Goal: Transaction & Acquisition: Book appointment/travel/reservation

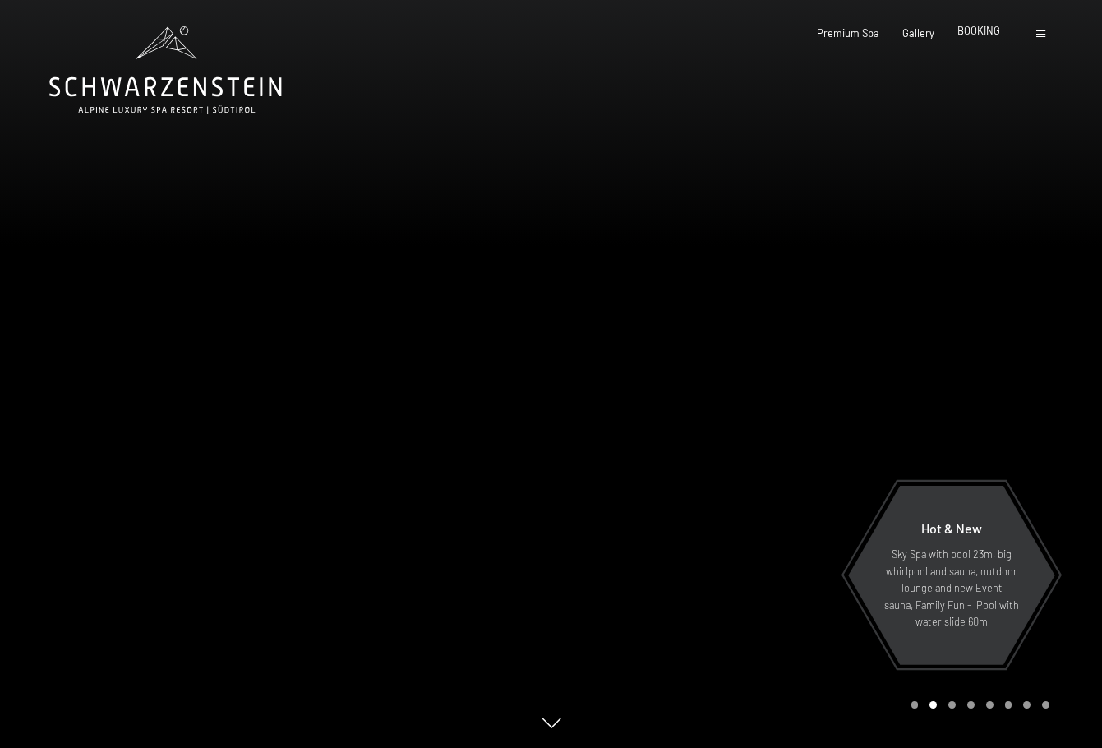
click at [975, 34] on span "BOOKING" at bounding box center [978, 30] width 43 height 13
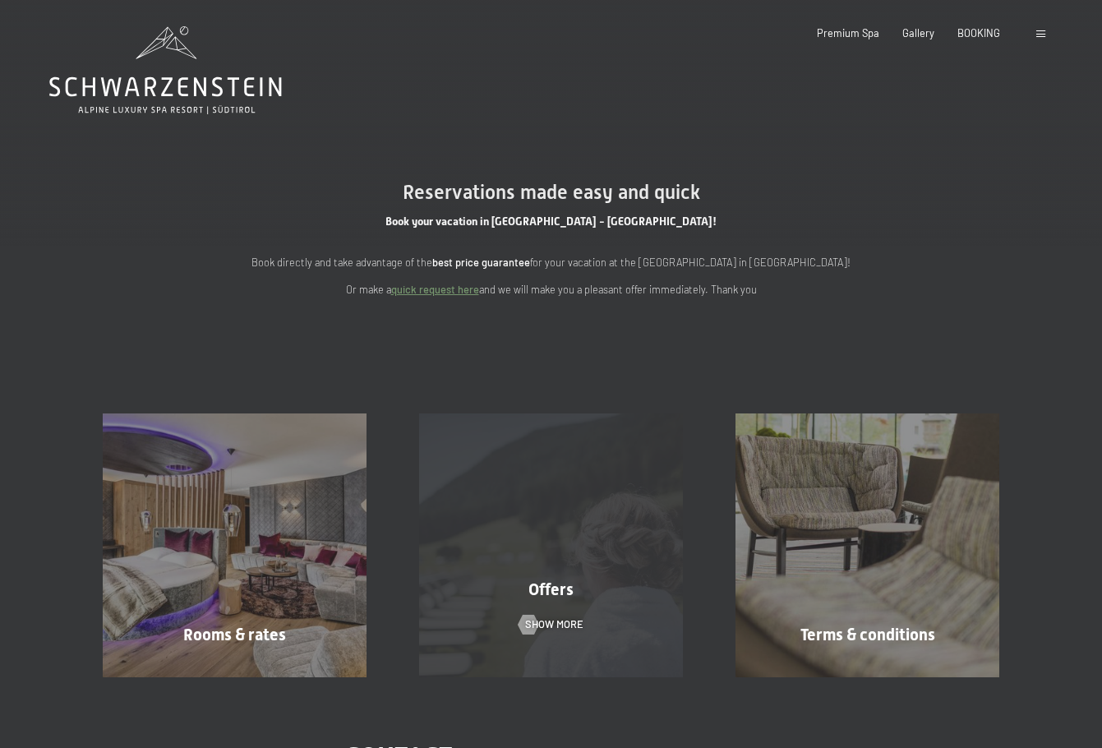
click at [610, 575] on div "Offers Show more" at bounding box center [551, 545] width 316 height 264
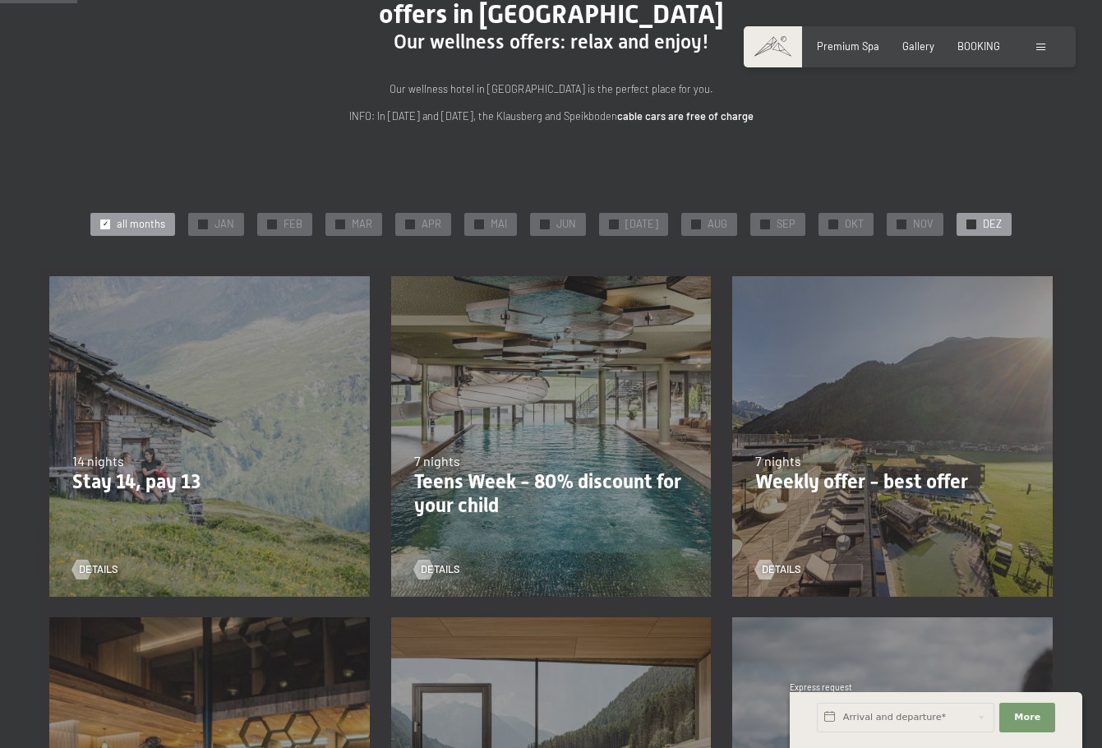
click at [983, 229] on span "DEZ" at bounding box center [992, 224] width 19 height 15
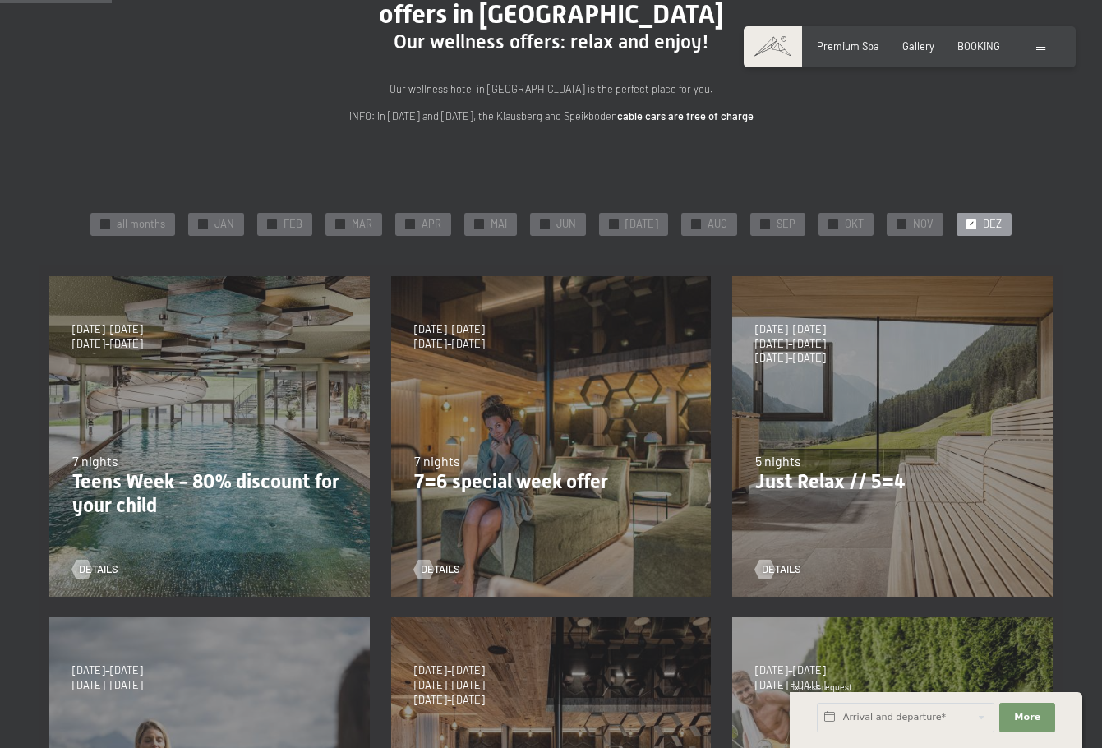
scroll to position [411, 0]
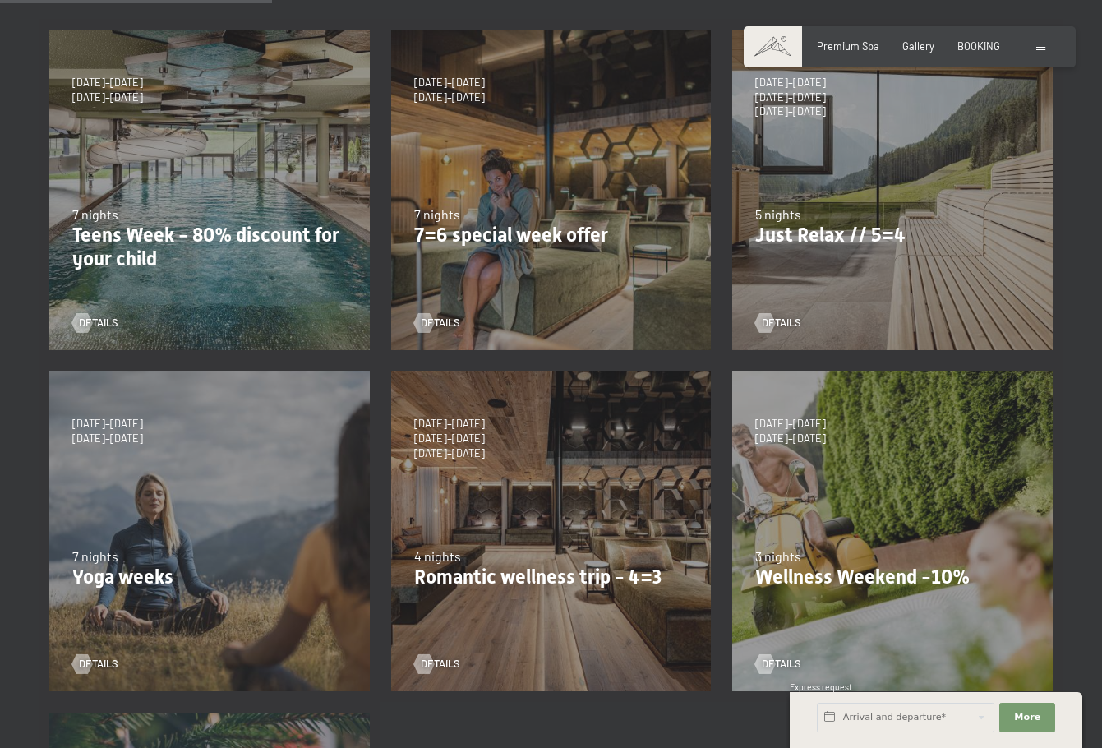
click at [563, 229] on p "7=6 special week offer" at bounding box center [551, 235] width 274 height 24
click at [460, 319] on div "details" at bounding box center [546, 313] width 265 height 35
click at [446, 319] on span "details" at bounding box center [456, 323] width 39 height 15
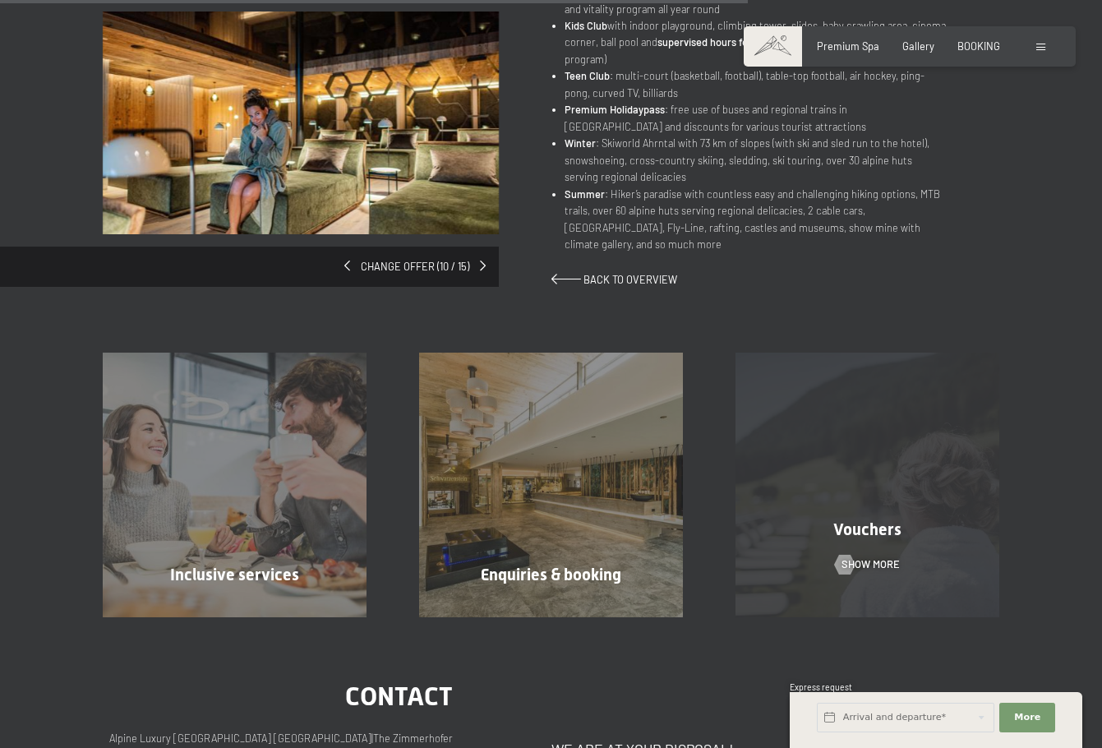
scroll to position [986, 0]
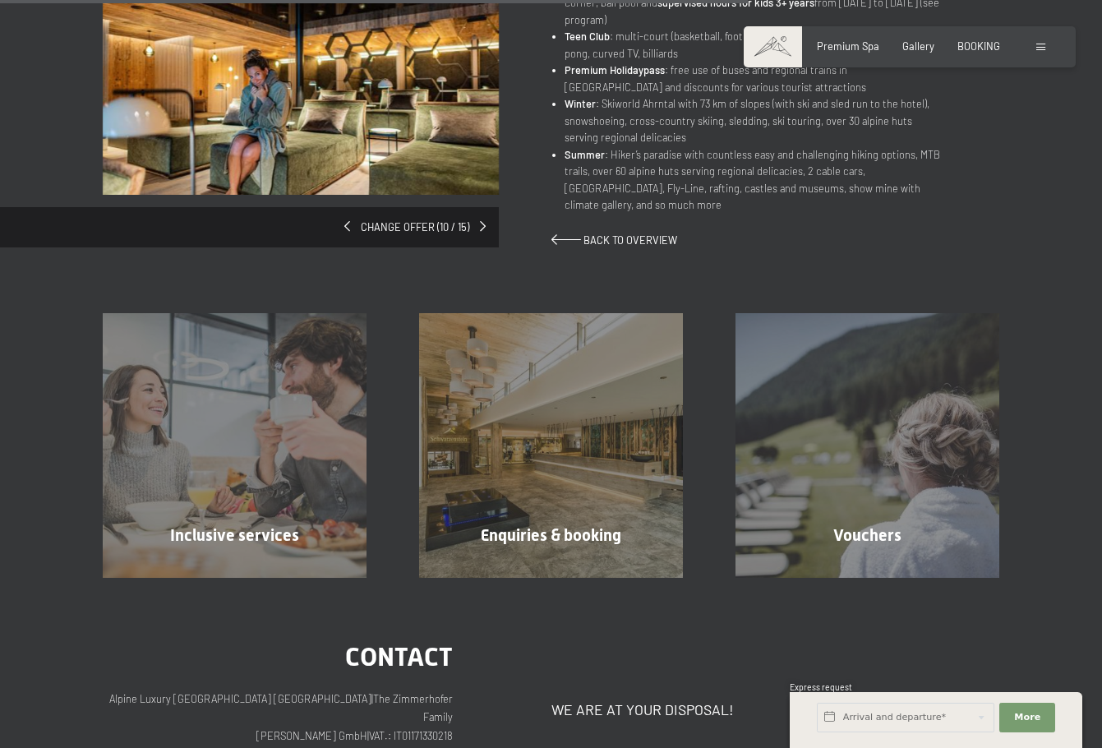
click at [955, 42] on div "Premium Spa Gallery BOOKING" at bounding box center [896, 46] width 253 height 15
click at [975, 44] on span "BOOKING" at bounding box center [978, 43] width 43 height 13
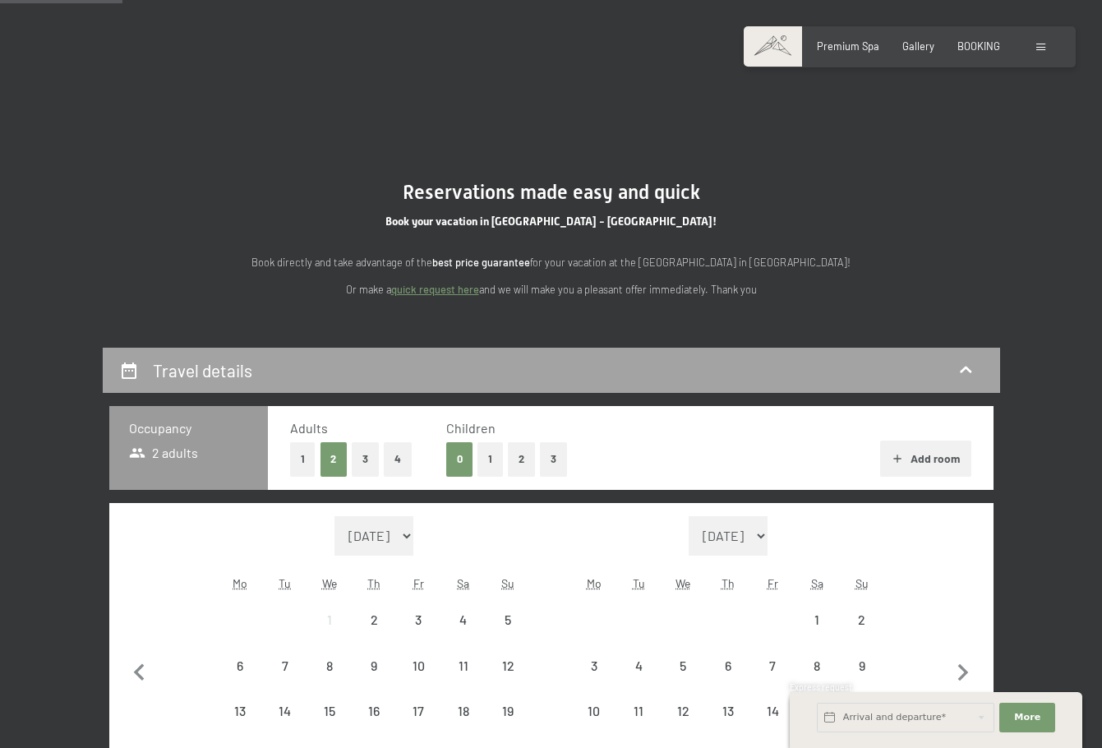
scroll to position [329, 0]
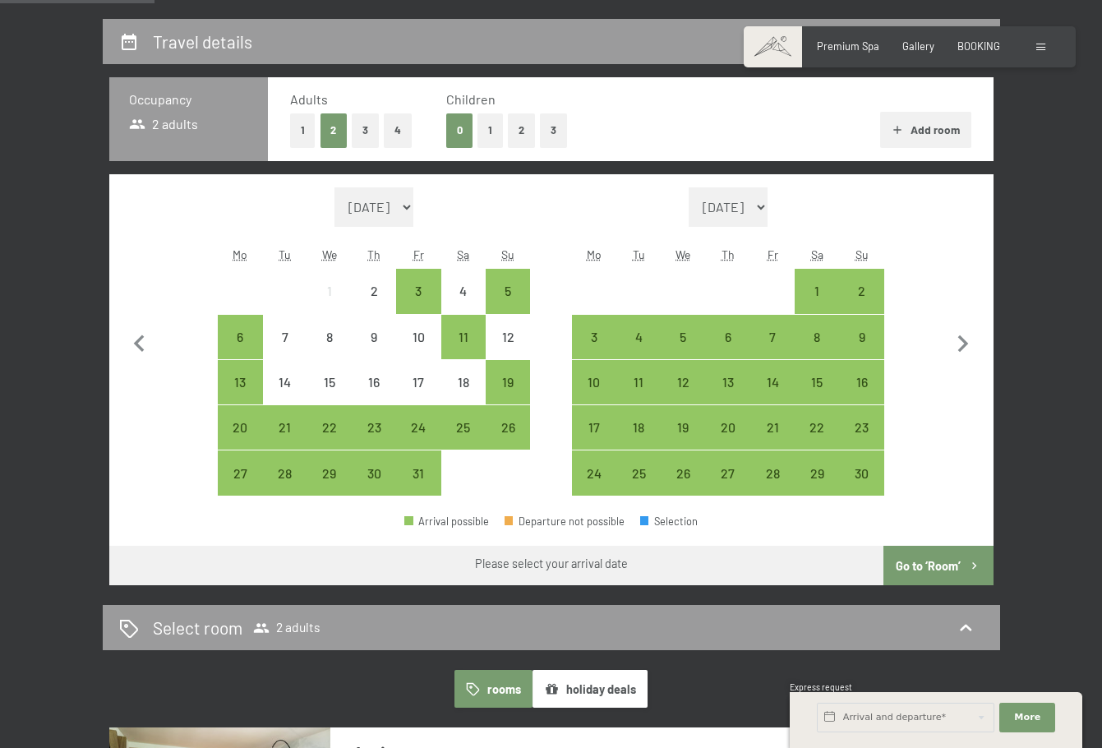
click at [298, 131] on button "1" at bounding box center [302, 130] width 25 height 34
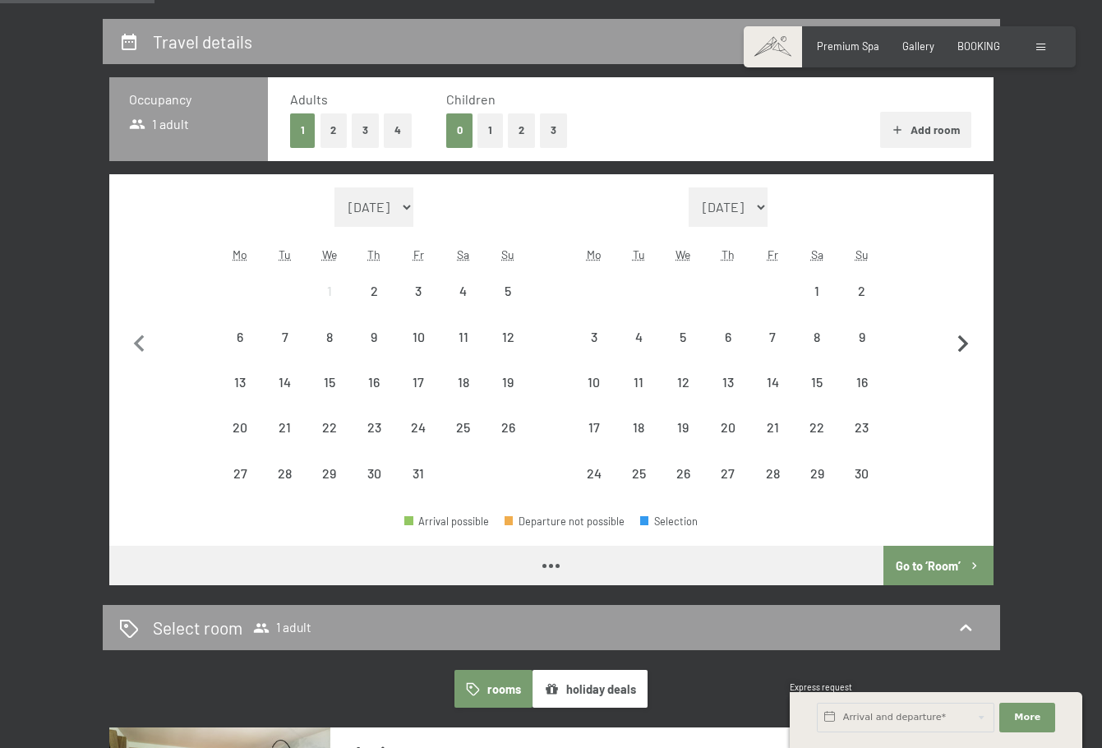
click at [965, 343] on icon "button" at bounding box center [963, 343] width 11 height 17
select select "[DATE]"
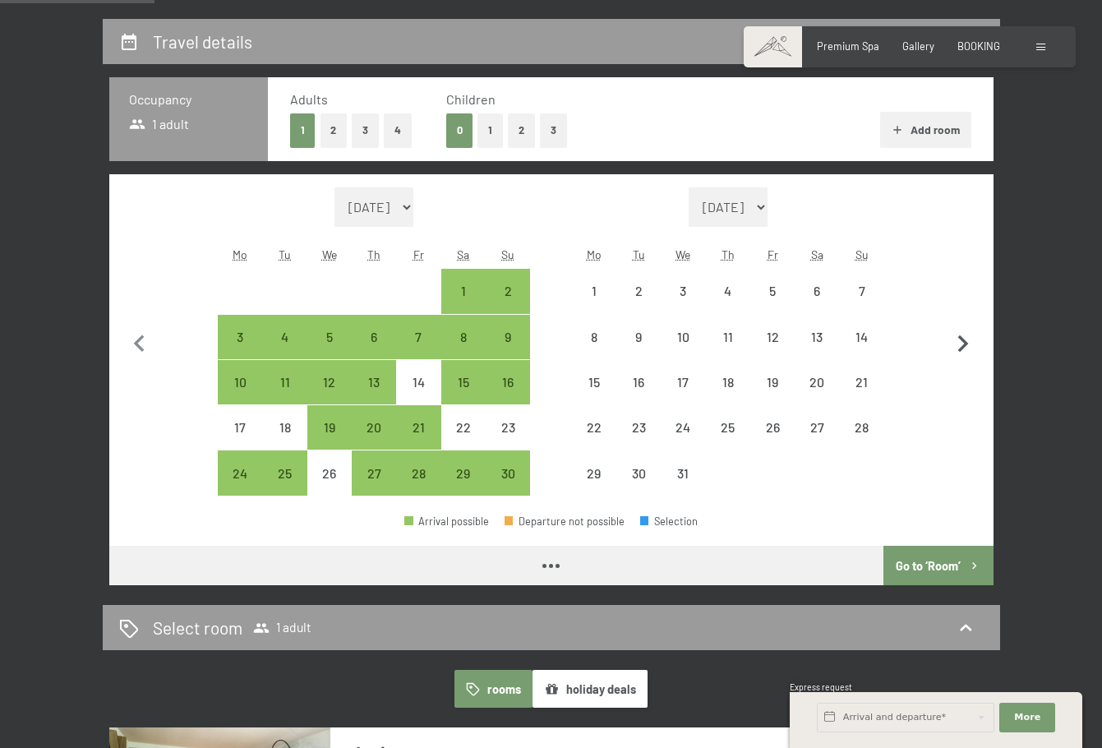
select select "[DATE]"
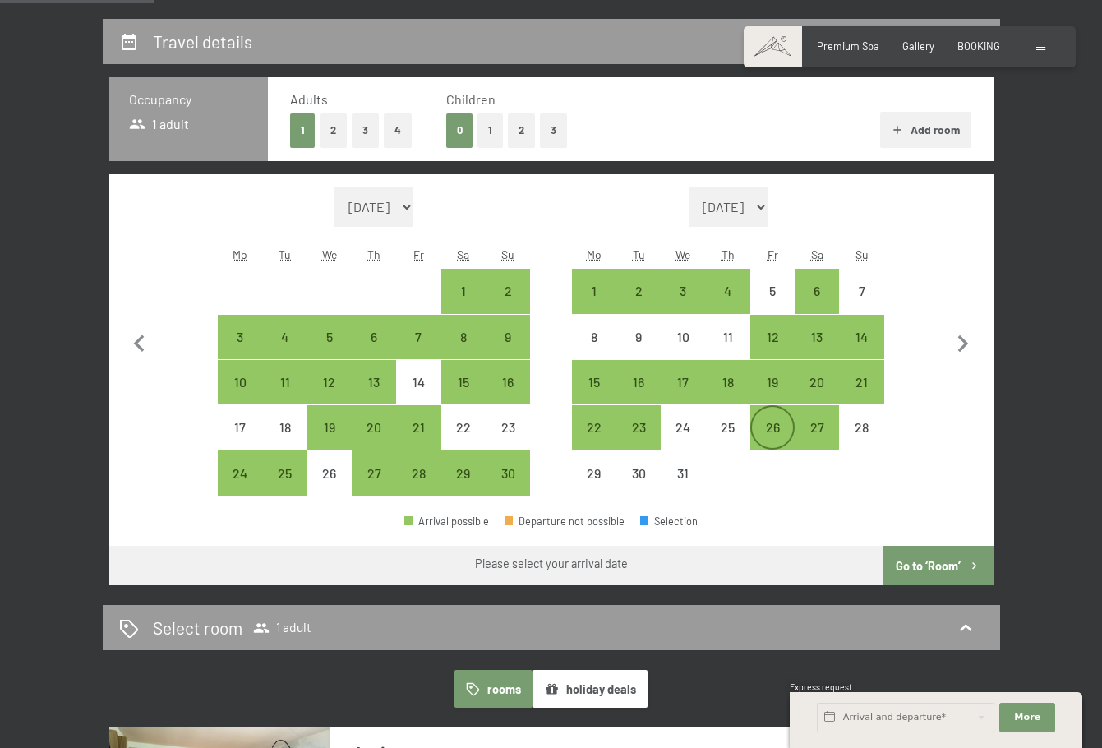
click at [776, 436] on div "26" at bounding box center [772, 441] width 41 height 41
select select "[DATE]"
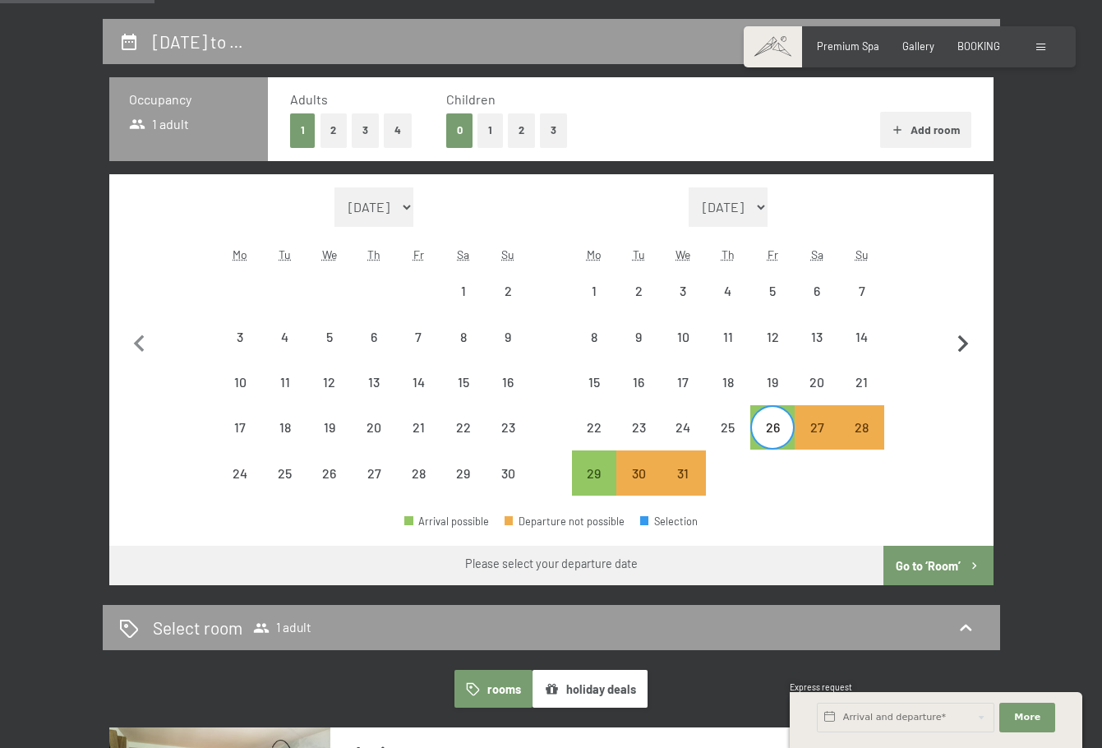
click at [959, 351] on icon "button" at bounding box center [963, 344] width 35 height 35
select select "[DATE]"
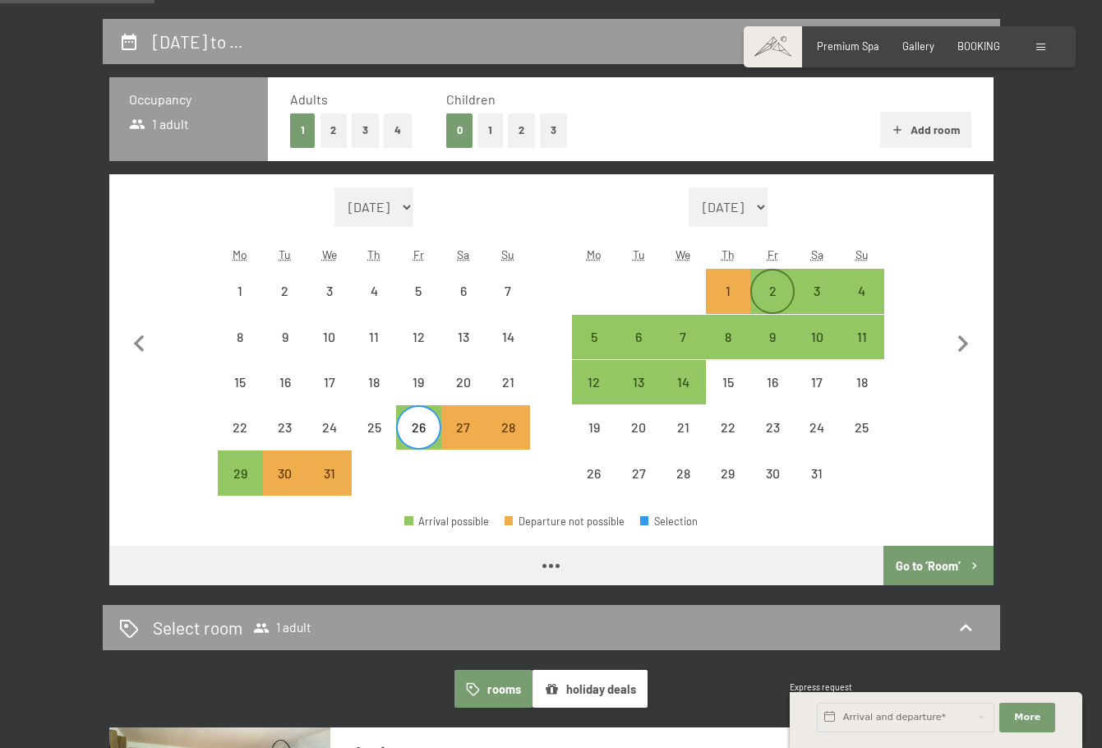
select select "[DATE]"
click at [767, 296] on div "2" at bounding box center [772, 304] width 41 height 41
select select "[DATE]"
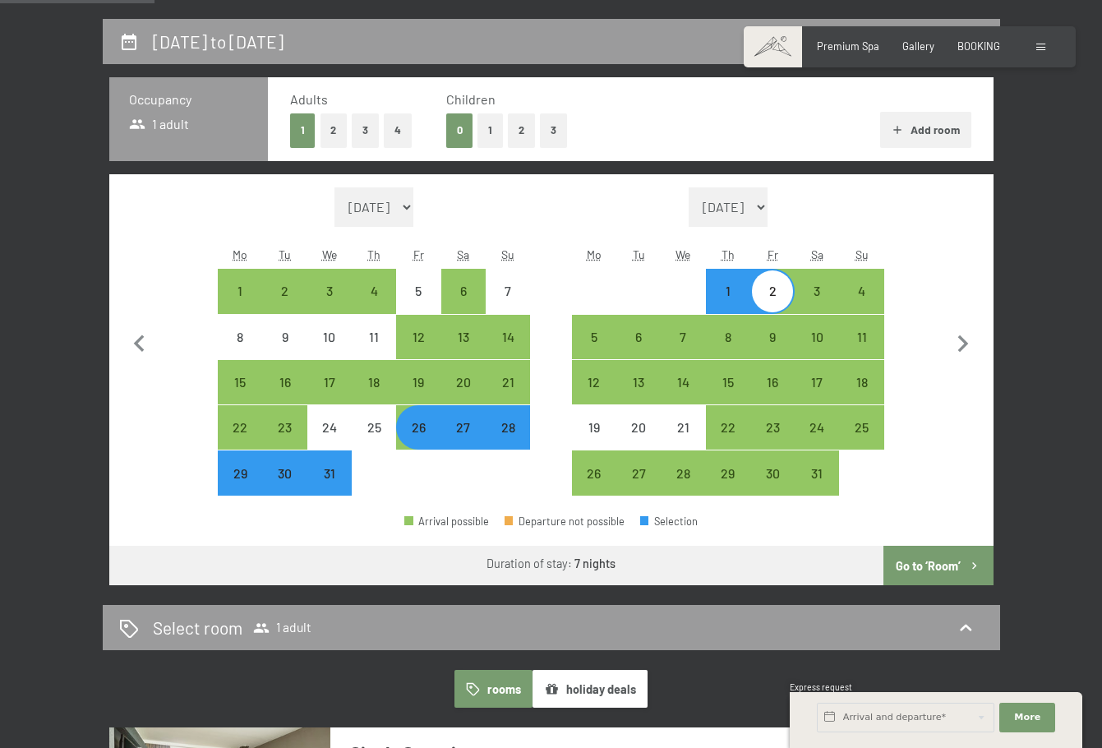
click at [919, 569] on button "Go to ‘Room’" at bounding box center [937, 565] width 109 height 39
select select "[DATE]"
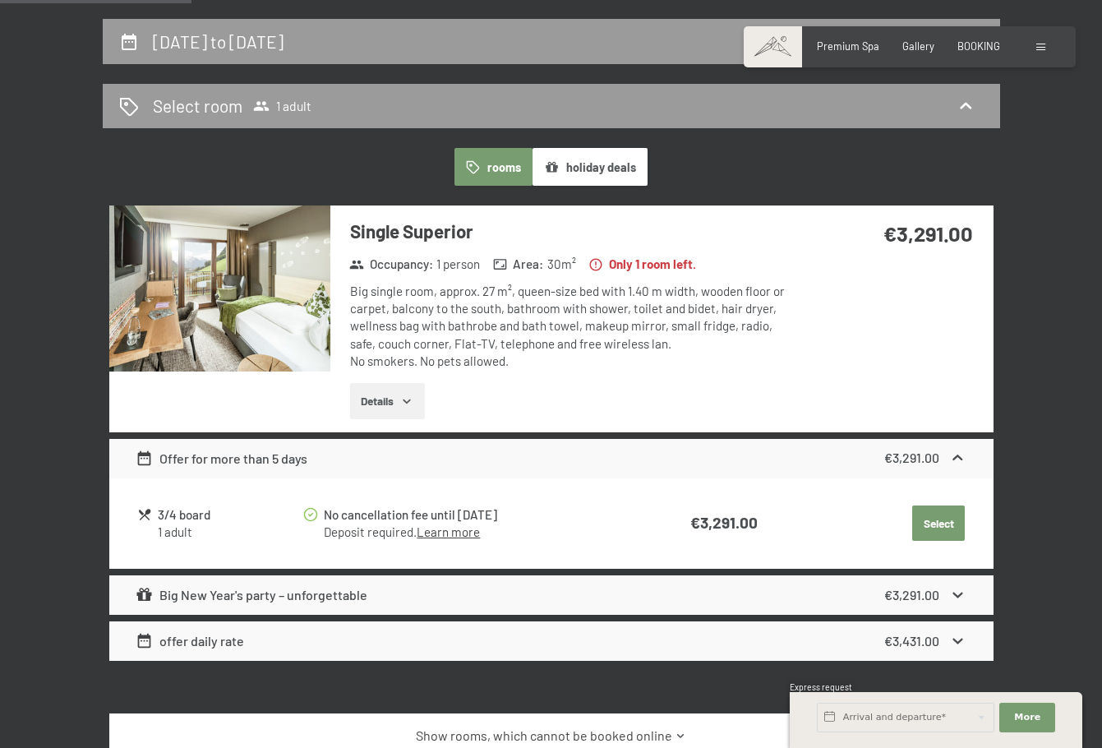
scroll to position [348, 0]
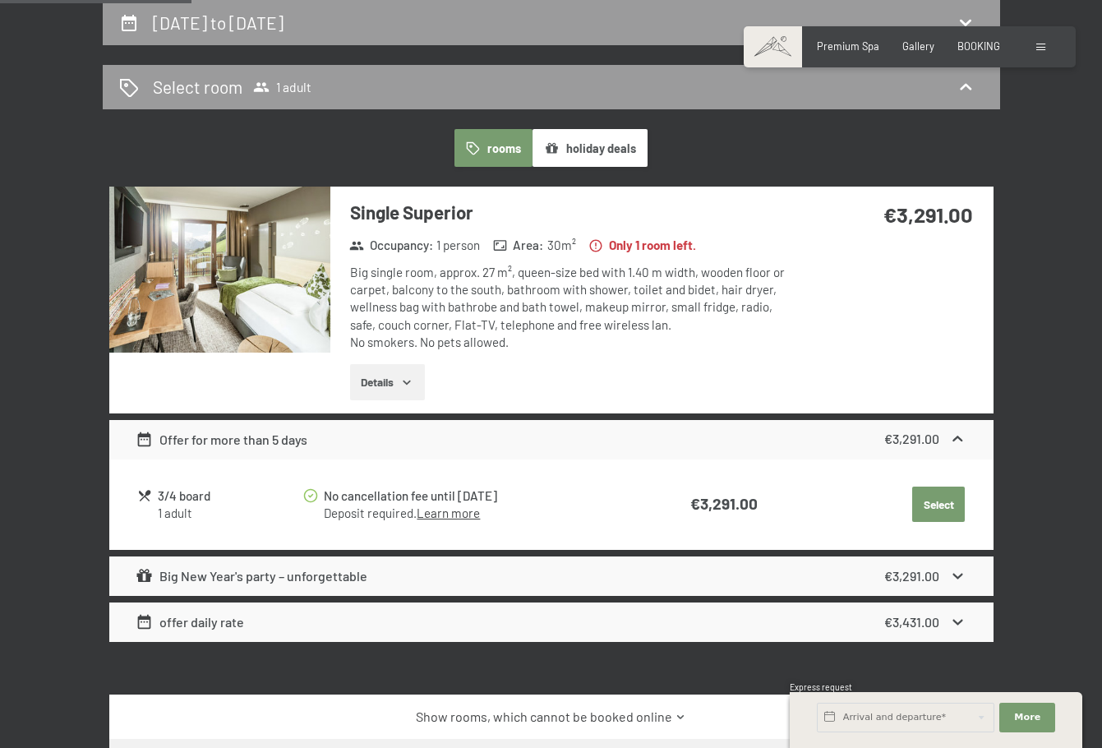
click at [399, 581] on div "Big New Year's party – unforgettable €3,291.00" at bounding box center [551, 575] width 884 height 39
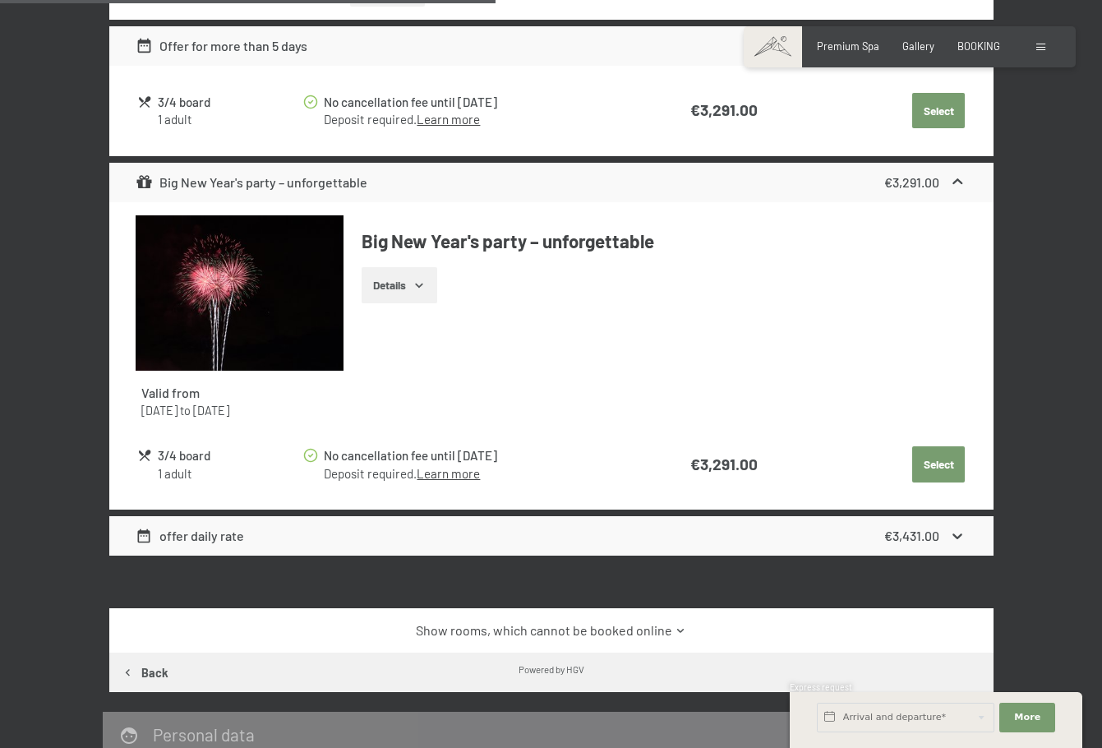
scroll to position [841, 0]
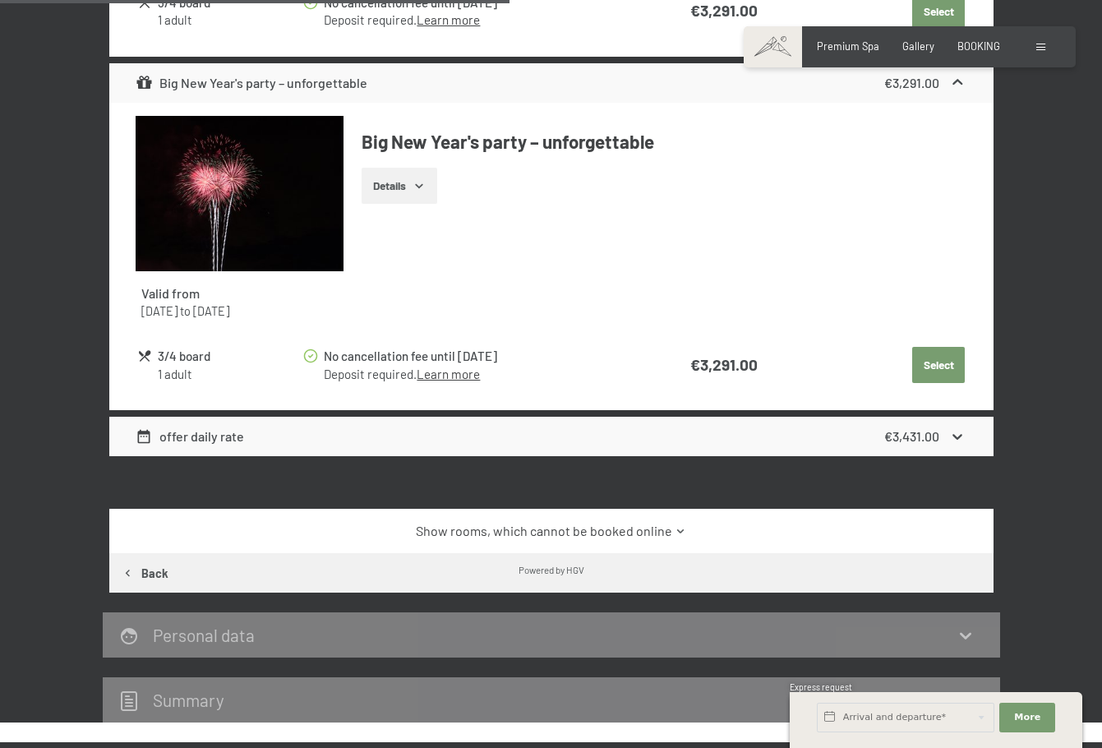
click at [620, 447] on div "offer daily rate €3,431.00" at bounding box center [551, 436] width 884 height 39
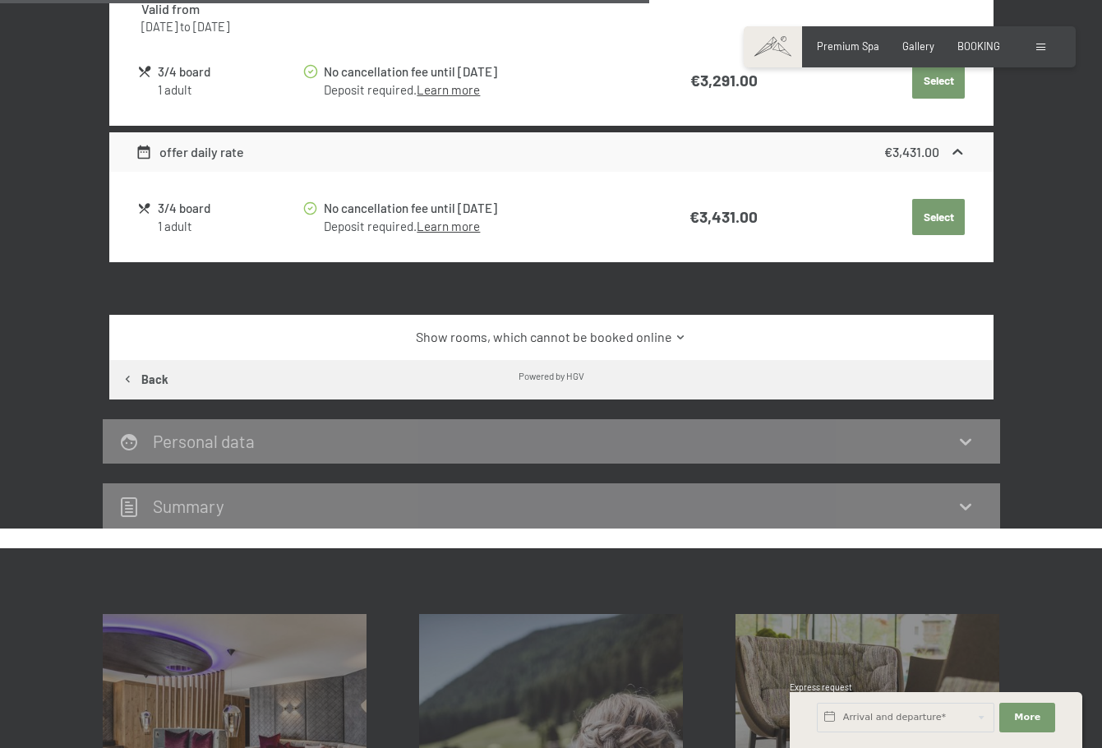
scroll to position [1334, 0]
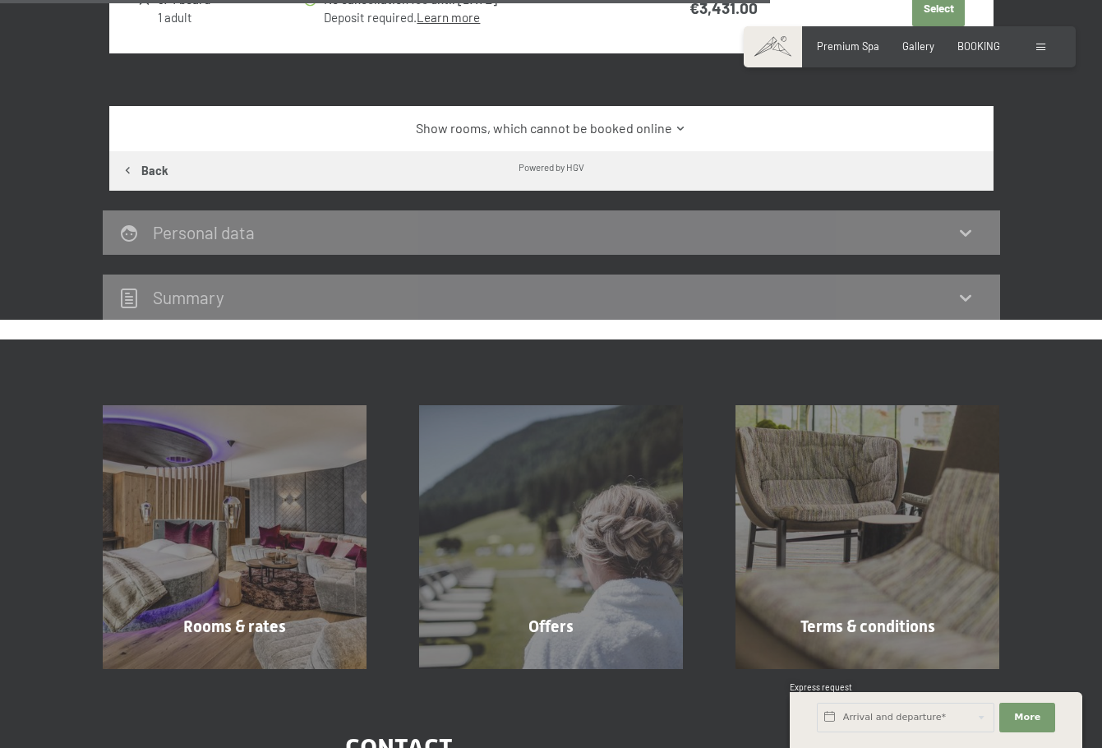
click at [659, 244] on div "Personal data" at bounding box center [551, 232] width 864 height 24
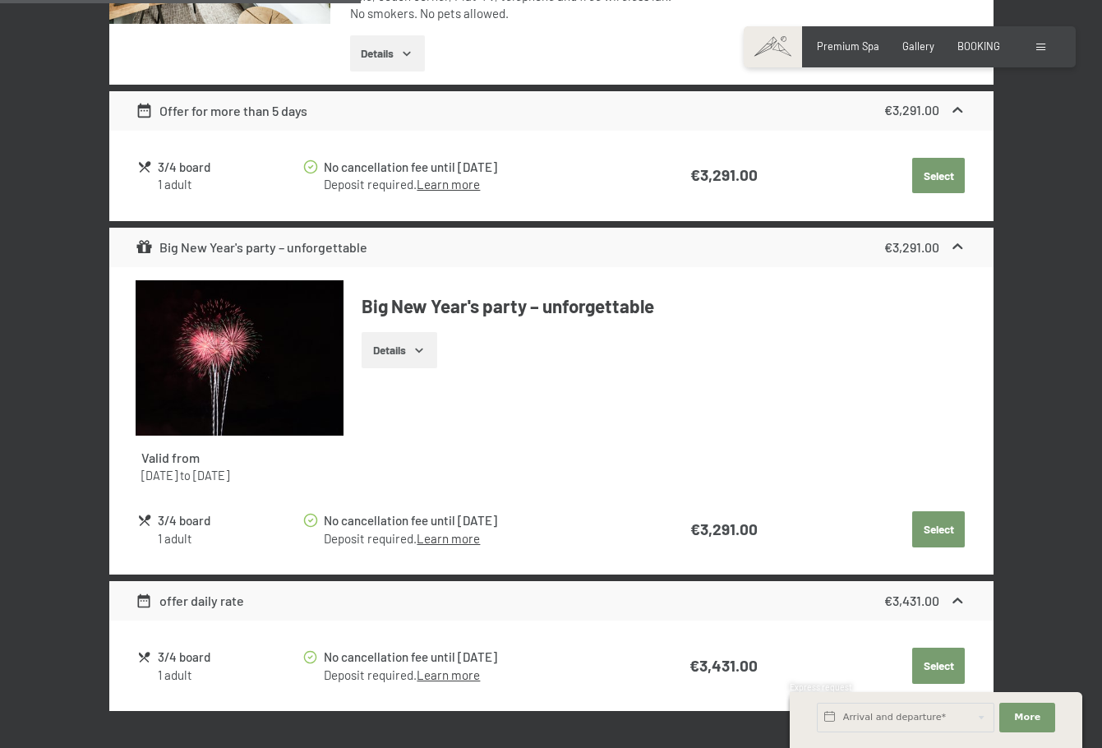
scroll to position [183, 0]
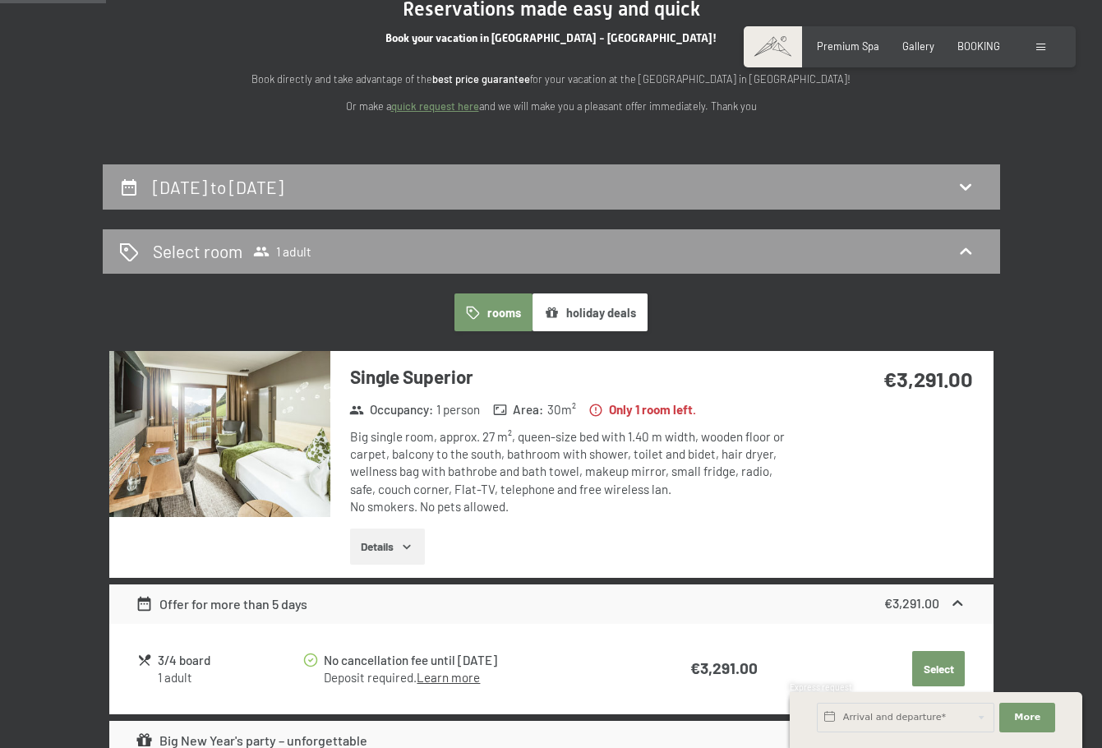
drag, startPoint x: 830, startPoint y: 192, endPoint x: 822, endPoint y: 194, distance: 8.4
click at [829, 192] on div "[DATE] to [DATE]" at bounding box center [551, 187] width 864 height 24
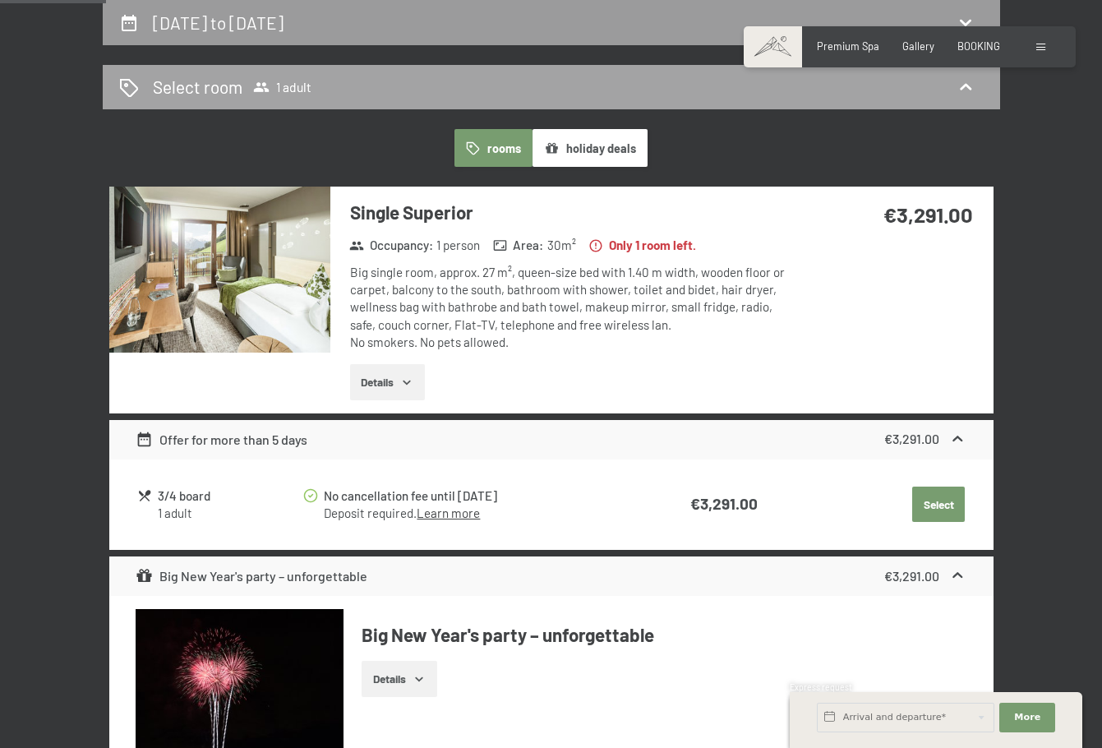
select select "[DATE]"
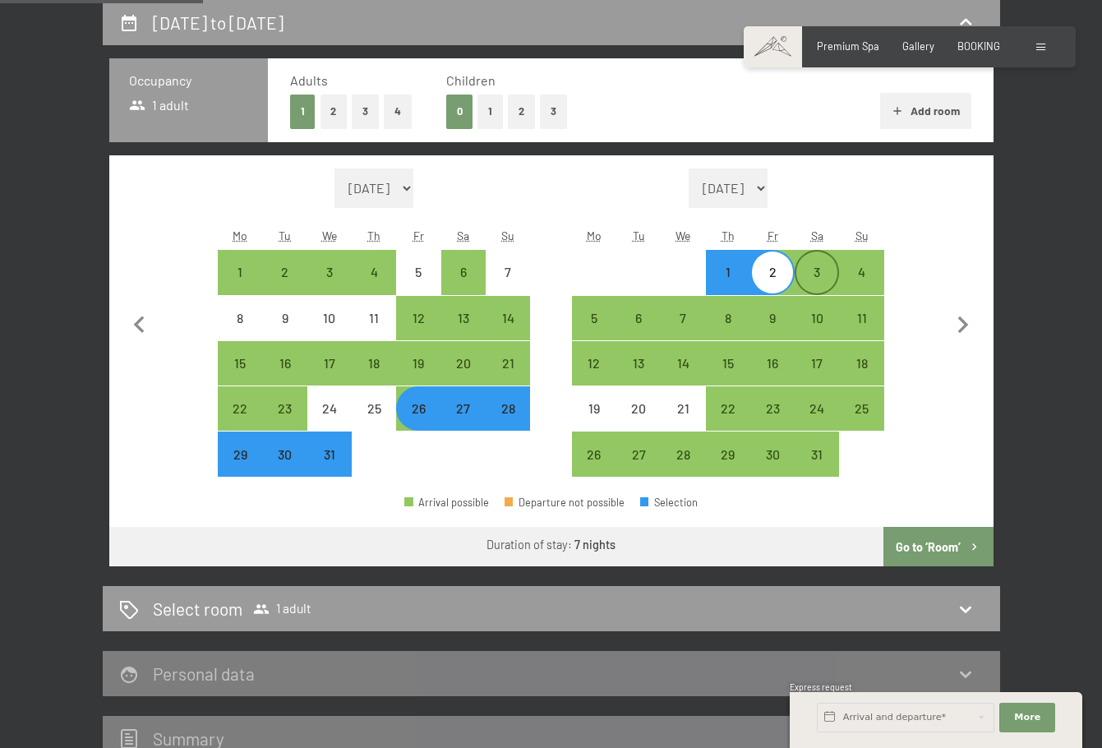
click at [812, 288] on div "3" at bounding box center [816, 285] width 41 height 41
select select "[DATE]"
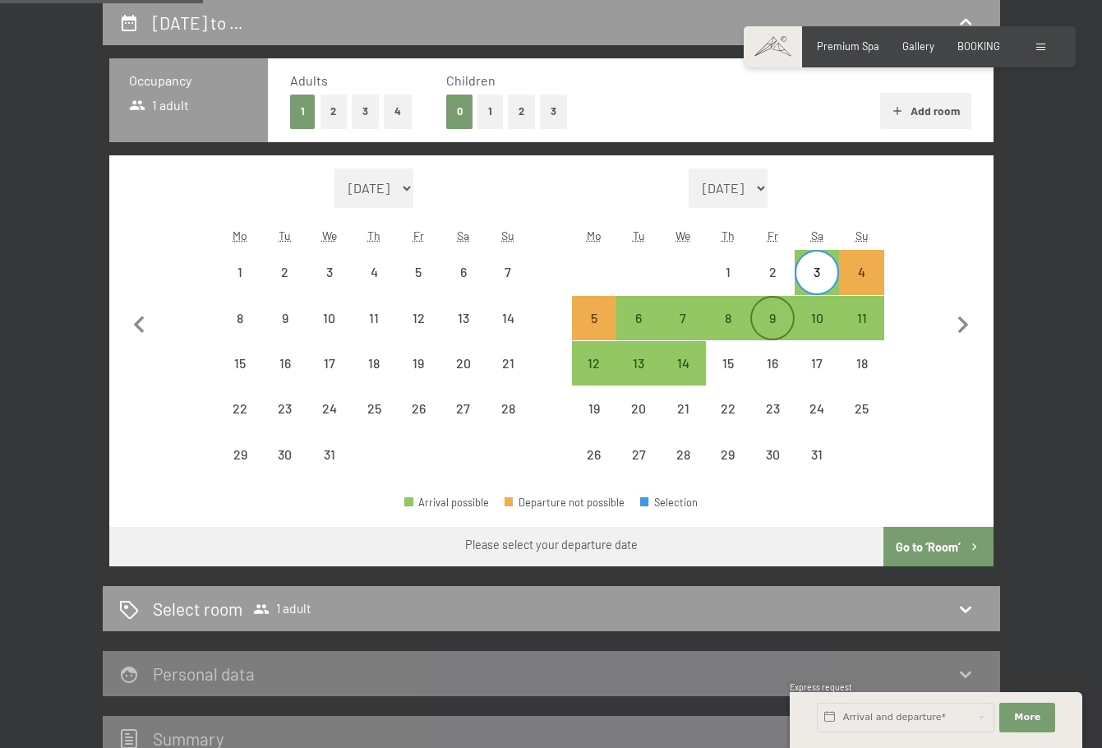
click at [784, 319] on div "9" at bounding box center [772, 331] width 41 height 41
select select "[DATE]"
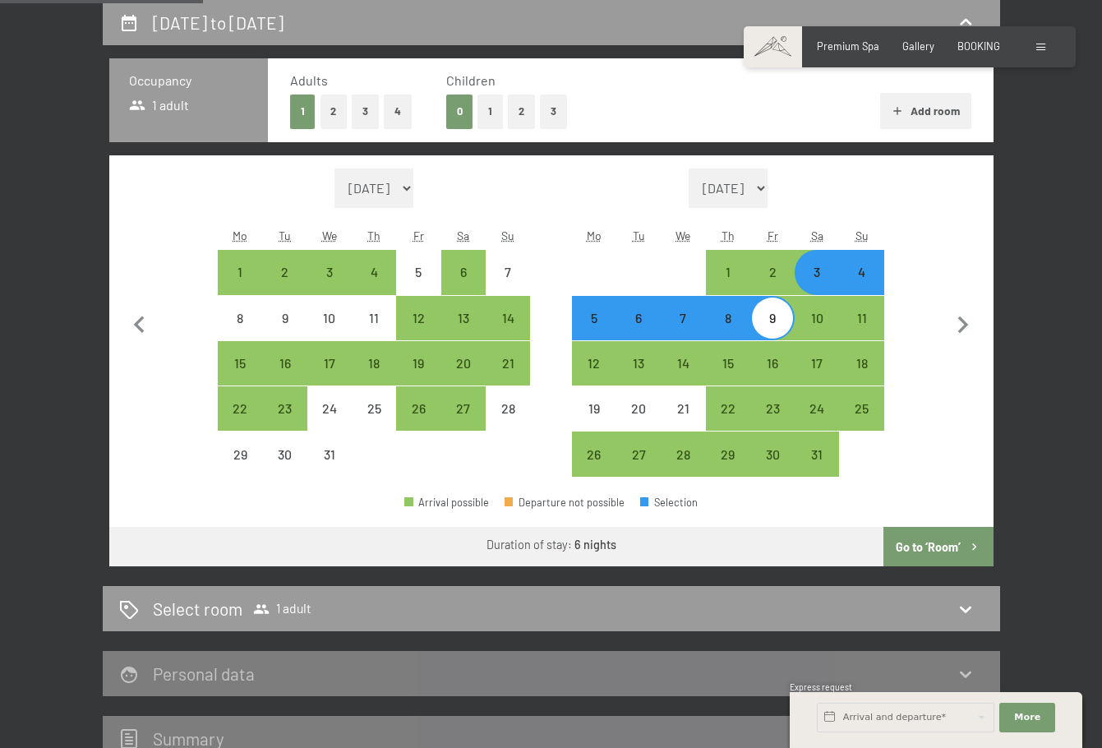
click at [470, 413] on span "Consent to marketing activities*" at bounding box center [485, 420] width 186 height 16
click at [384, 413] on input "Consent to marketing activities*" at bounding box center [375, 420] width 16 height 16
checkbox input "false"
click at [464, 408] on div "27" at bounding box center [463, 422] width 41 height 41
select select "[DATE]"
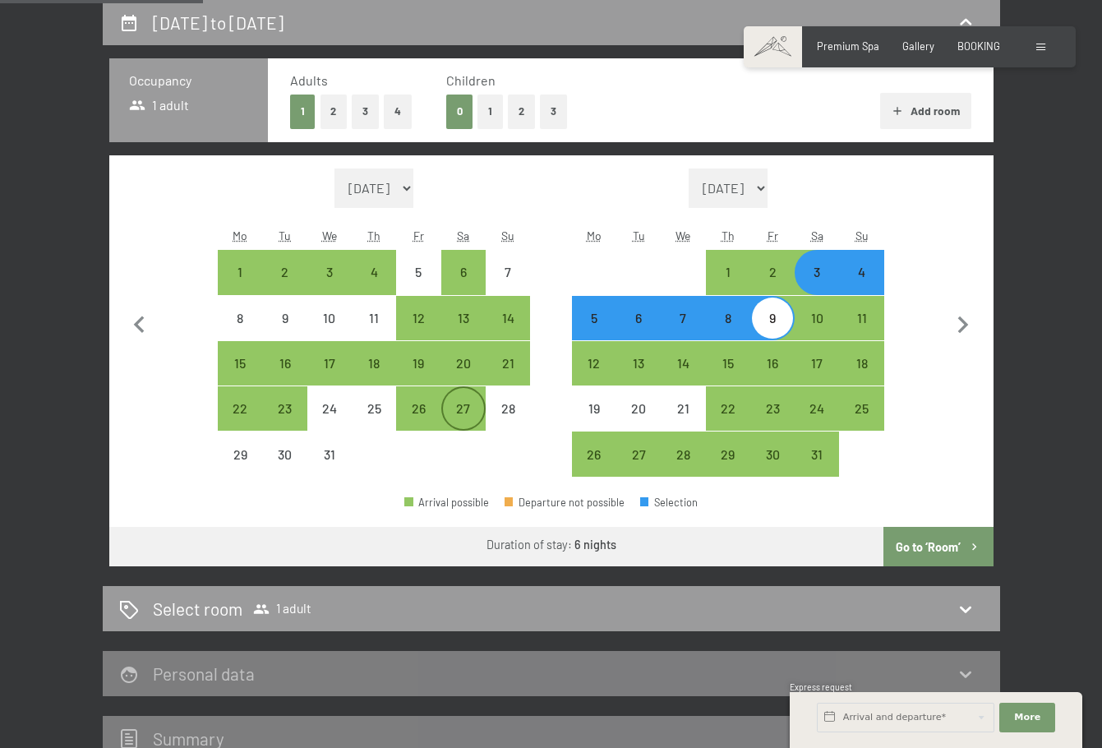
select select "[DATE]"
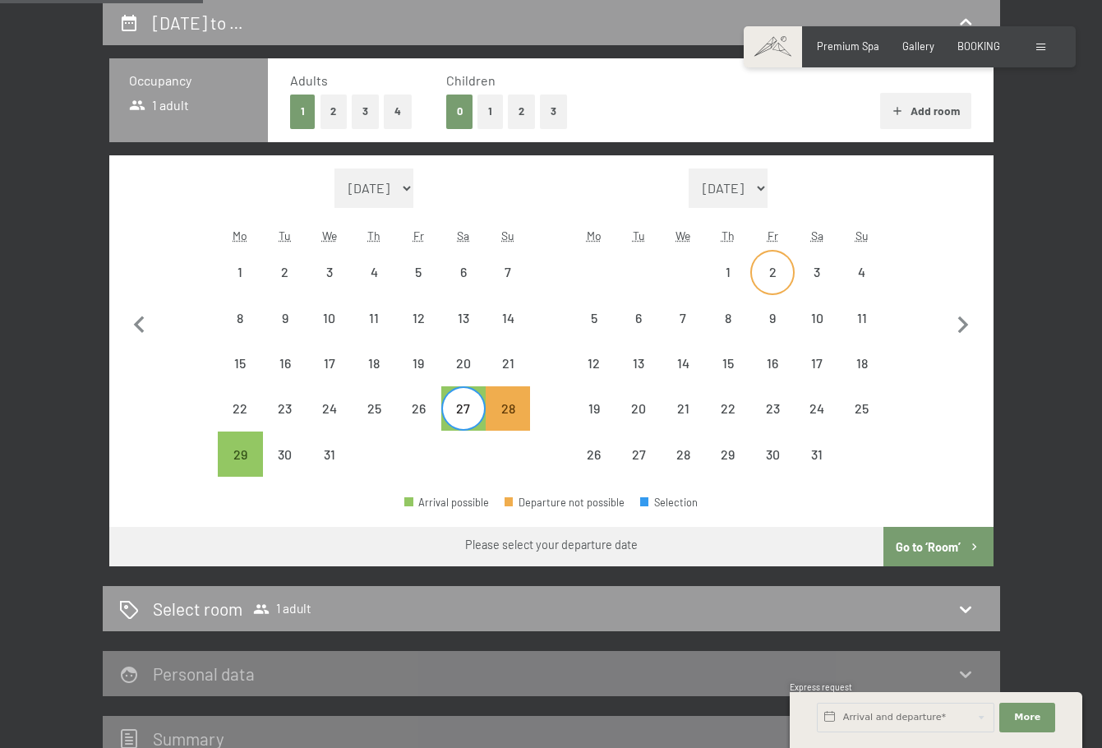
click at [773, 276] on div "2" at bounding box center [772, 285] width 41 height 41
select select "[DATE]"
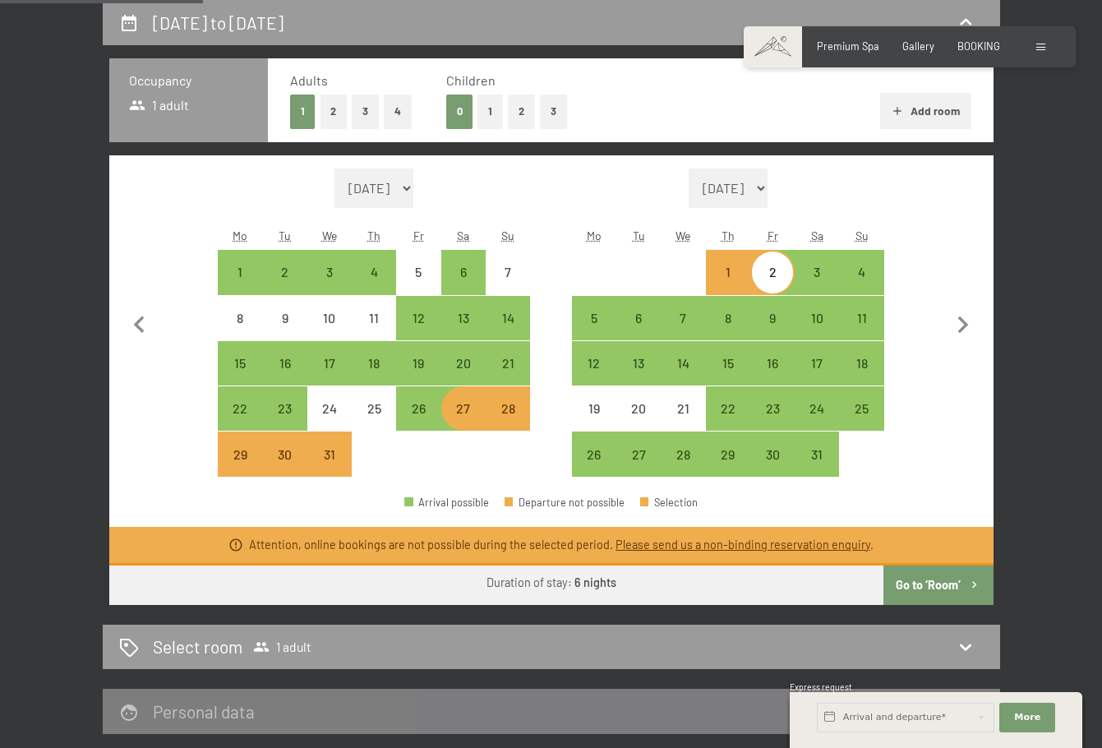
click at [425, 426] on span "Consent to marketing activities*" at bounding box center [485, 420] width 186 height 16
click at [384, 426] on input "Consent to marketing activities*" at bounding box center [375, 420] width 16 height 16
click at [421, 419] on span "Consent to marketing activities*" at bounding box center [485, 420] width 186 height 16
click at [384, 419] on input "Consent to marketing activities*" at bounding box center [375, 420] width 16 height 16
checkbox input "false"
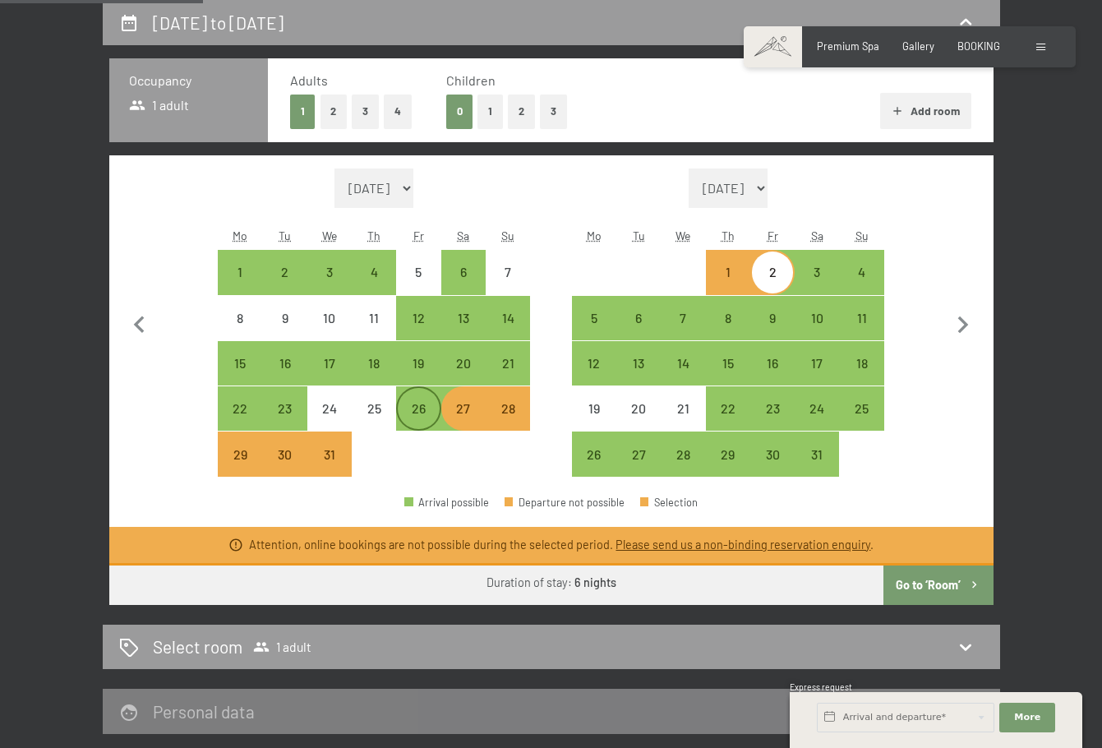
click at [419, 408] on div "26" at bounding box center [418, 422] width 41 height 41
select select "[DATE]"
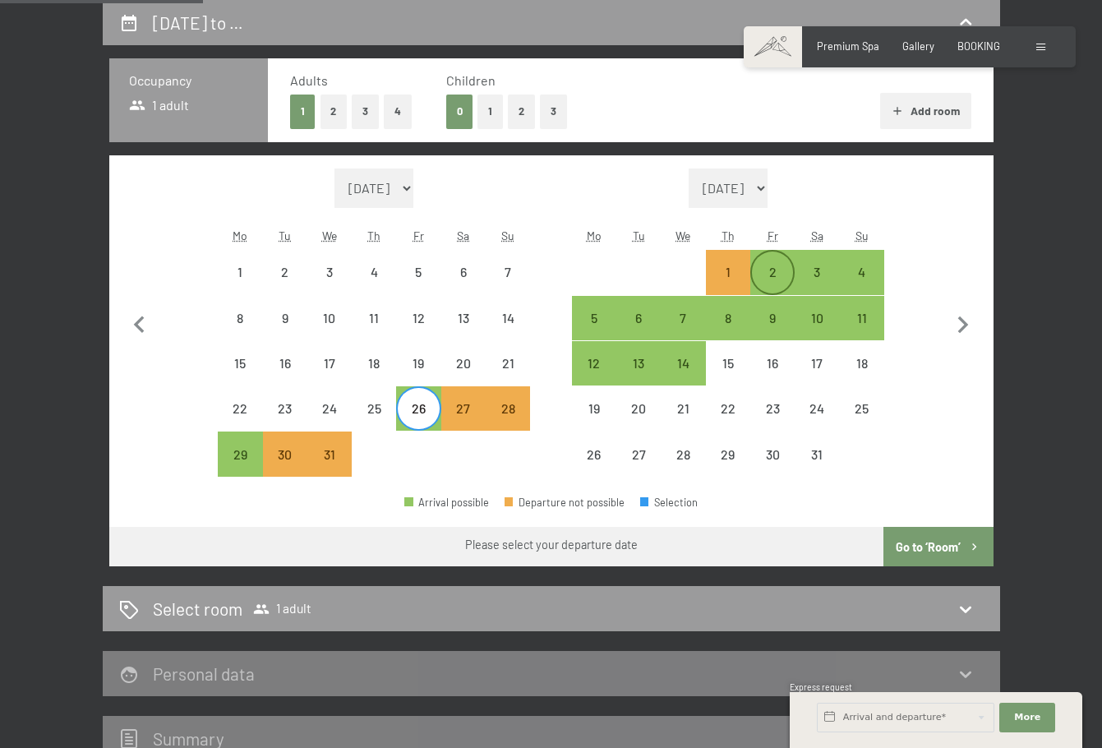
click at [781, 270] on div "2" at bounding box center [772, 285] width 41 height 41
select select "[DATE]"
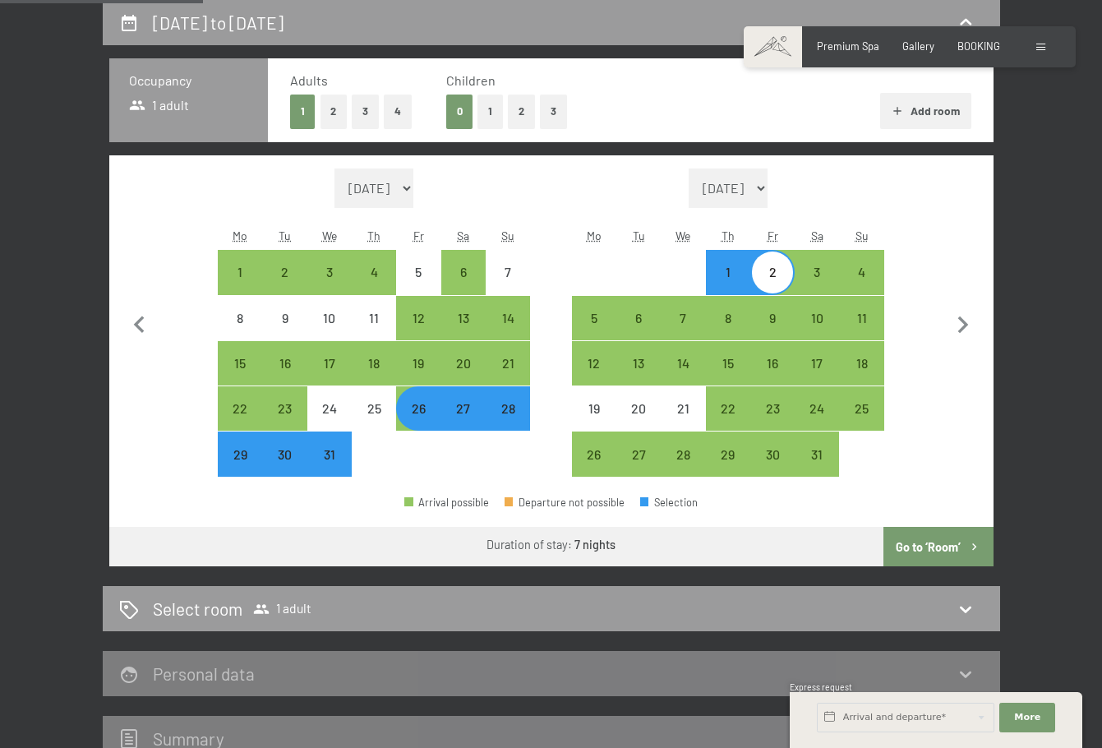
click at [956, 535] on button "Go to ‘Room’" at bounding box center [937, 546] width 109 height 39
select select "[DATE]"
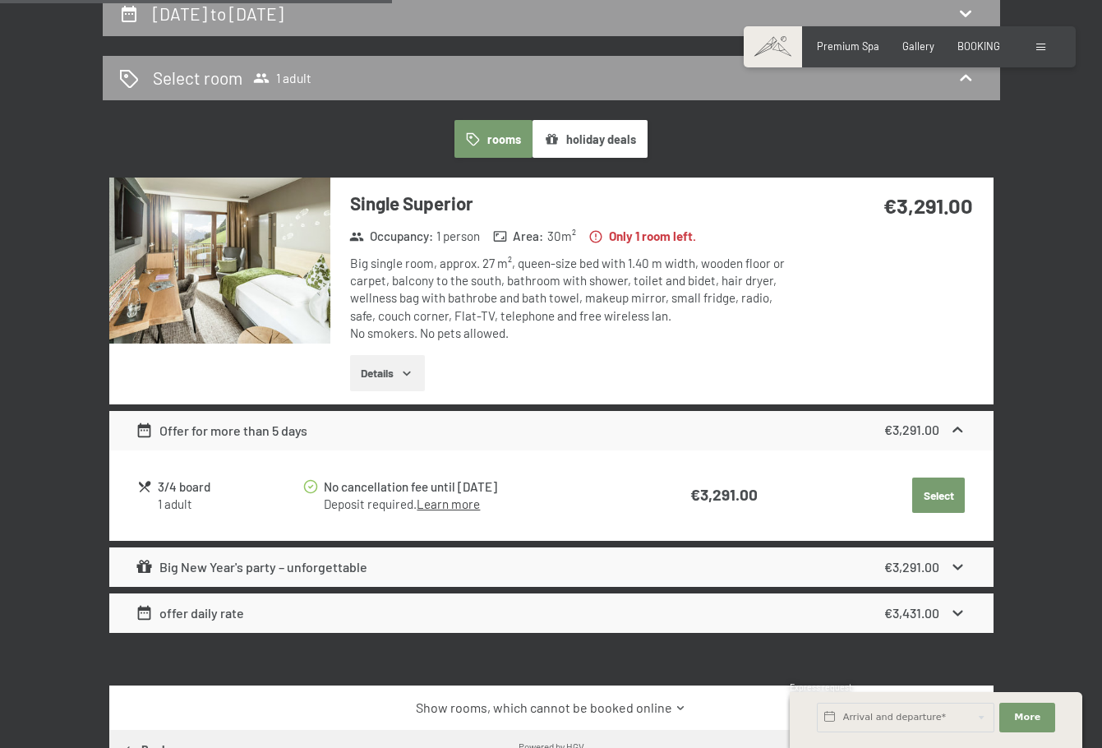
scroll to position [343, 0]
